Goal: Transaction & Acquisition: Purchase product/service

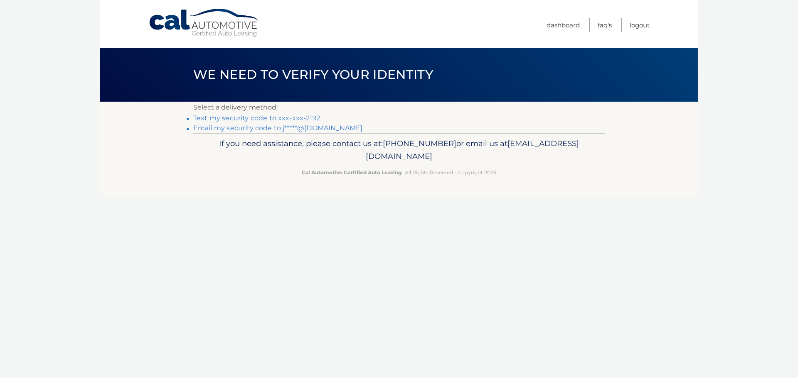
click at [265, 118] on link "Text my security code to xxx-xxx-2192" at bounding box center [256, 118] width 127 height 8
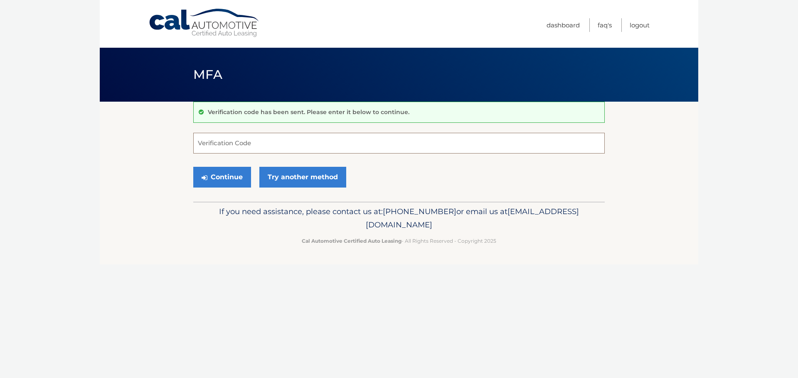
click at [243, 143] on input "Verification Code" at bounding box center [398, 143] width 411 height 21
type input "695490"
click at [236, 182] on button "Continue" at bounding box center [222, 177] width 58 height 21
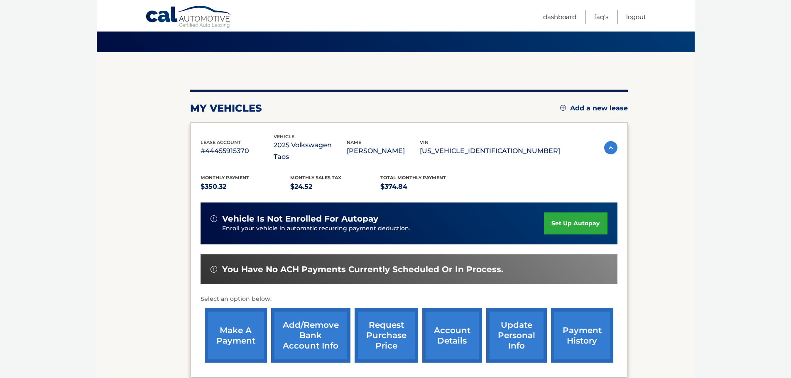
scroll to position [83, 0]
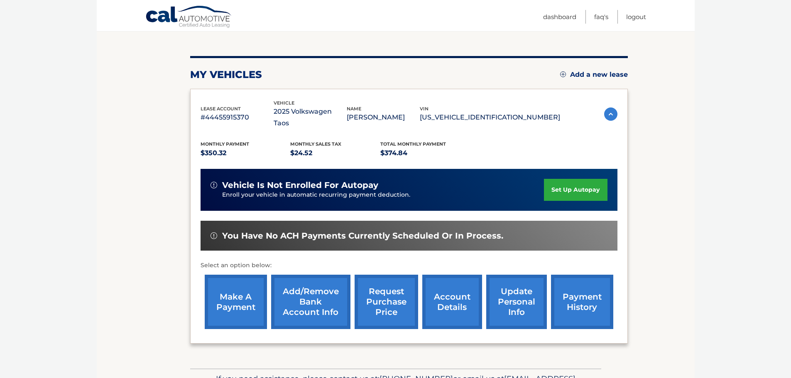
click at [239, 299] on link "make a payment" at bounding box center [236, 302] width 62 height 54
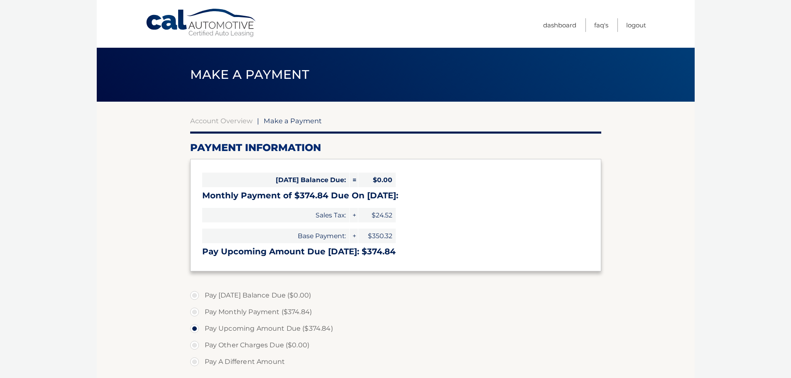
select select "MGQ5YWVkZGItMzkxNi00YzRjLWFiZTEtYWE2NGRlNDM2ZTcz"
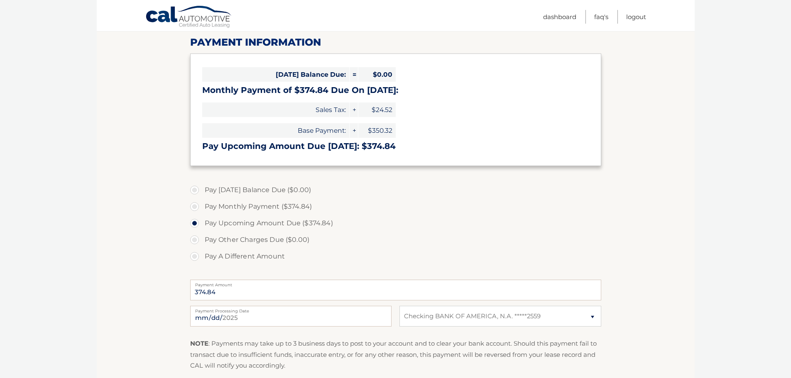
scroll to position [125, 0]
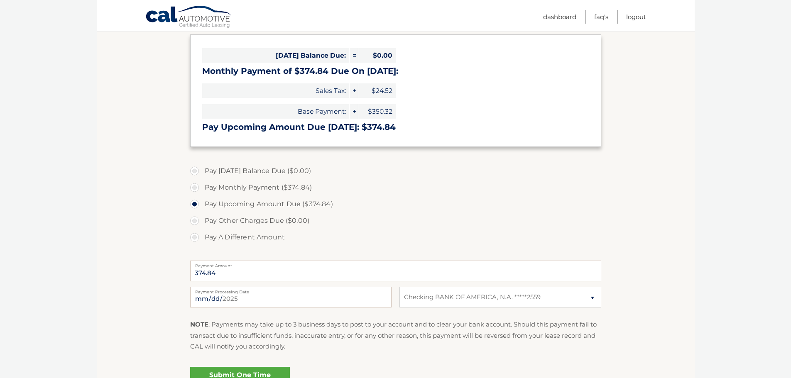
click at [670, 321] on section "Account Overview | Make a Payment Payment Information Today's Balance Due: = $0…" at bounding box center [396, 191] width 598 height 429
click at [228, 300] on input "2025-09-15" at bounding box center [290, 297] width 201 height 21
type input "2025-09-17"
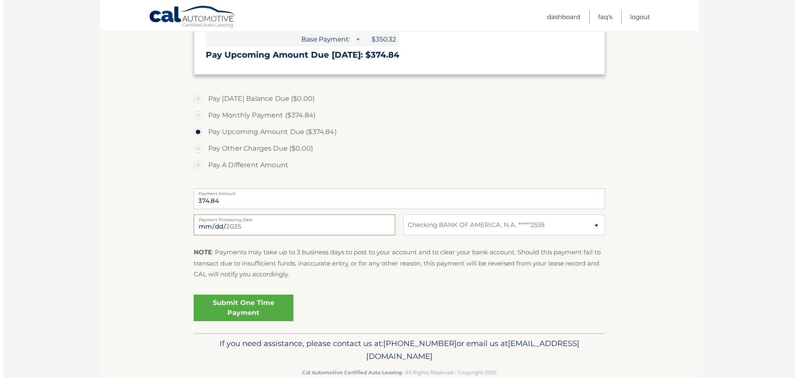
scroll to position [215, 0]
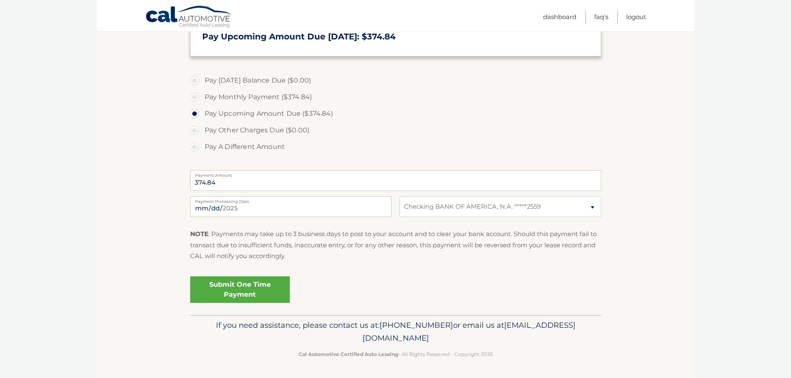
click at [207, 290] on link "Submit One Time Payment" at bounding box center [240, 290] width 100 height 27
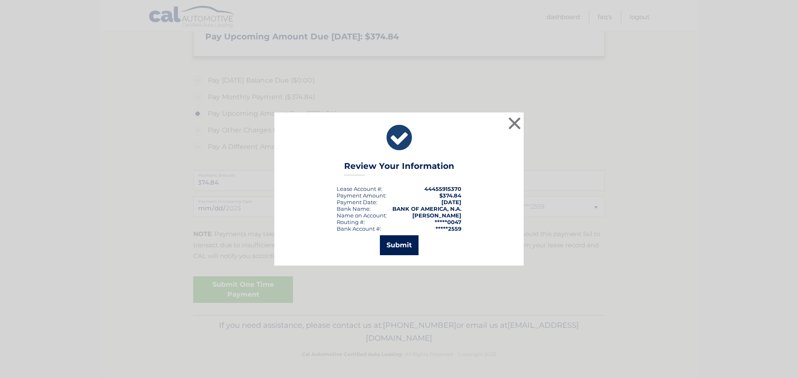
click at [391, 246] on button "Submit" at bounding box center [399, 246] width 39 height 20
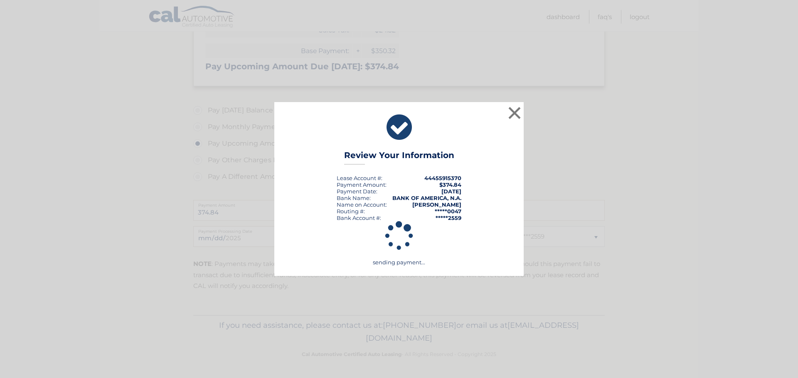
scroll to position [185, 0]
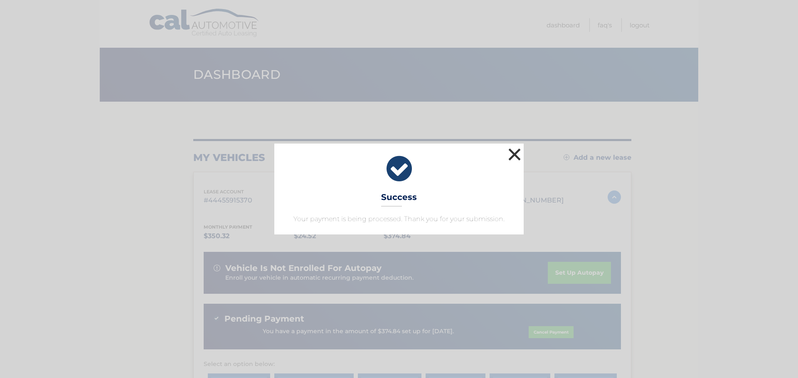
click at [514, 147] on button "×" at bounding box center [514, 154] width 17 height 17
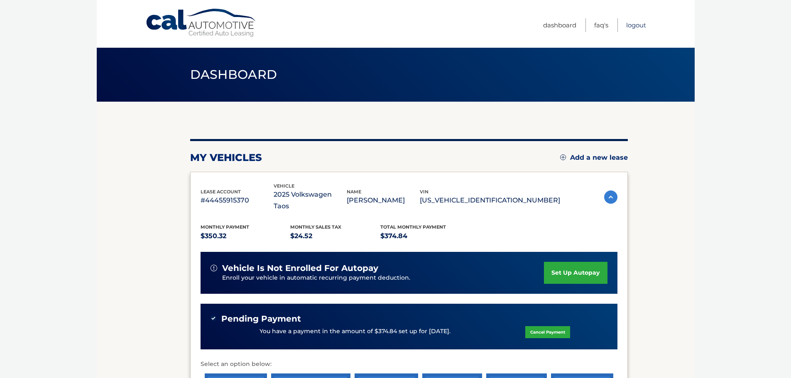
click at [631, 28] on link "Logout" at bounding box center [637, 25] width 20 height 14
